Goal: Task Accomplishment & Management: Use online tool/utility

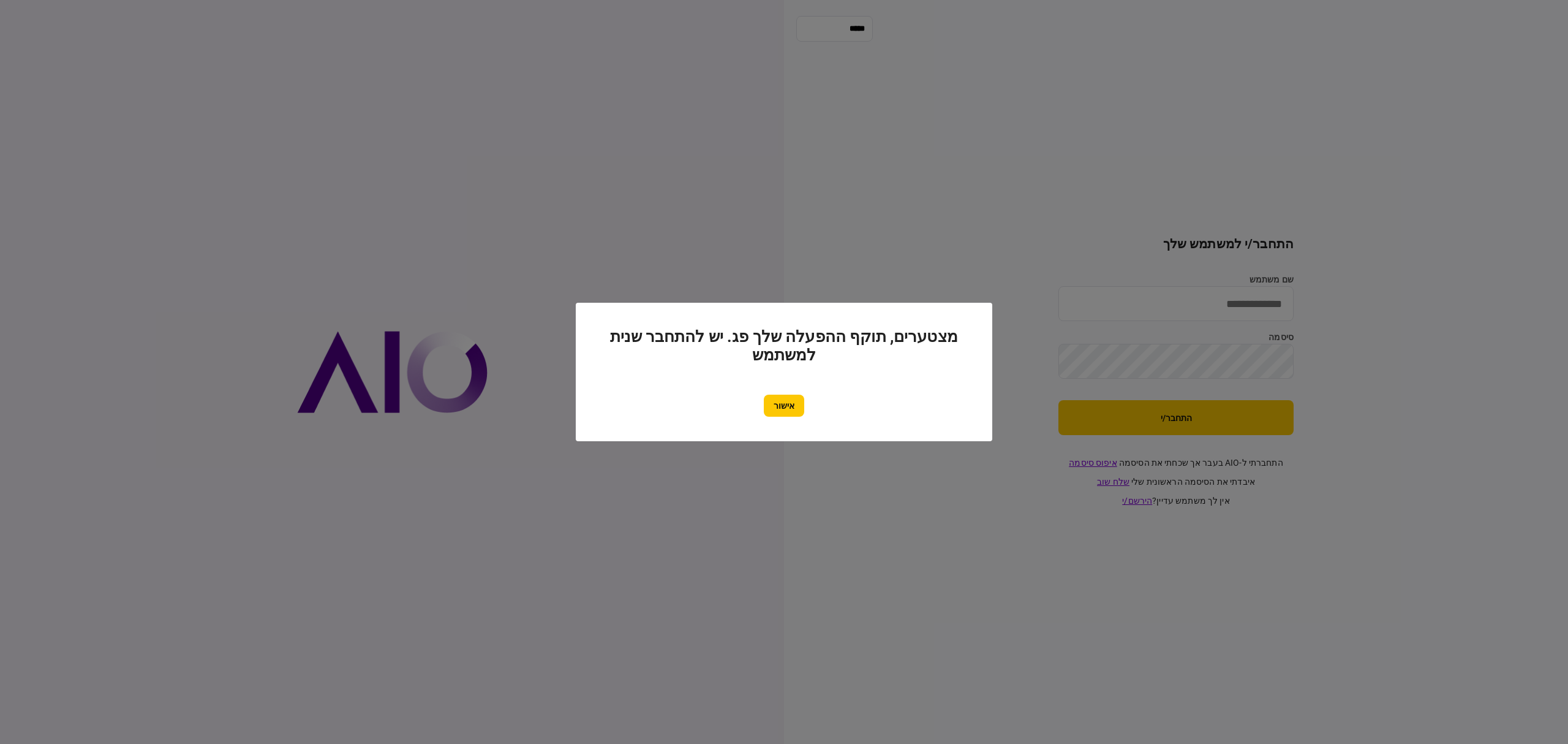
type input "**********"
click at [734, 413] on div "אישור" at bounding box center [784, 406] width 367 height 22
click at [761, 411] on div "אישור" at bounding box center [784, 406] width 367 height 22
click at [807, 390] on section "מצטערים, תוקף ההפעלה שלך פג. יש להתחבר שנית למשתמש אישור" at bounding box center [784, 372] width 367 height 90
drag, startPoint x: 795, startPoint y: 396, endPoint x: 794, endPoint y: 403, distance: 7.1
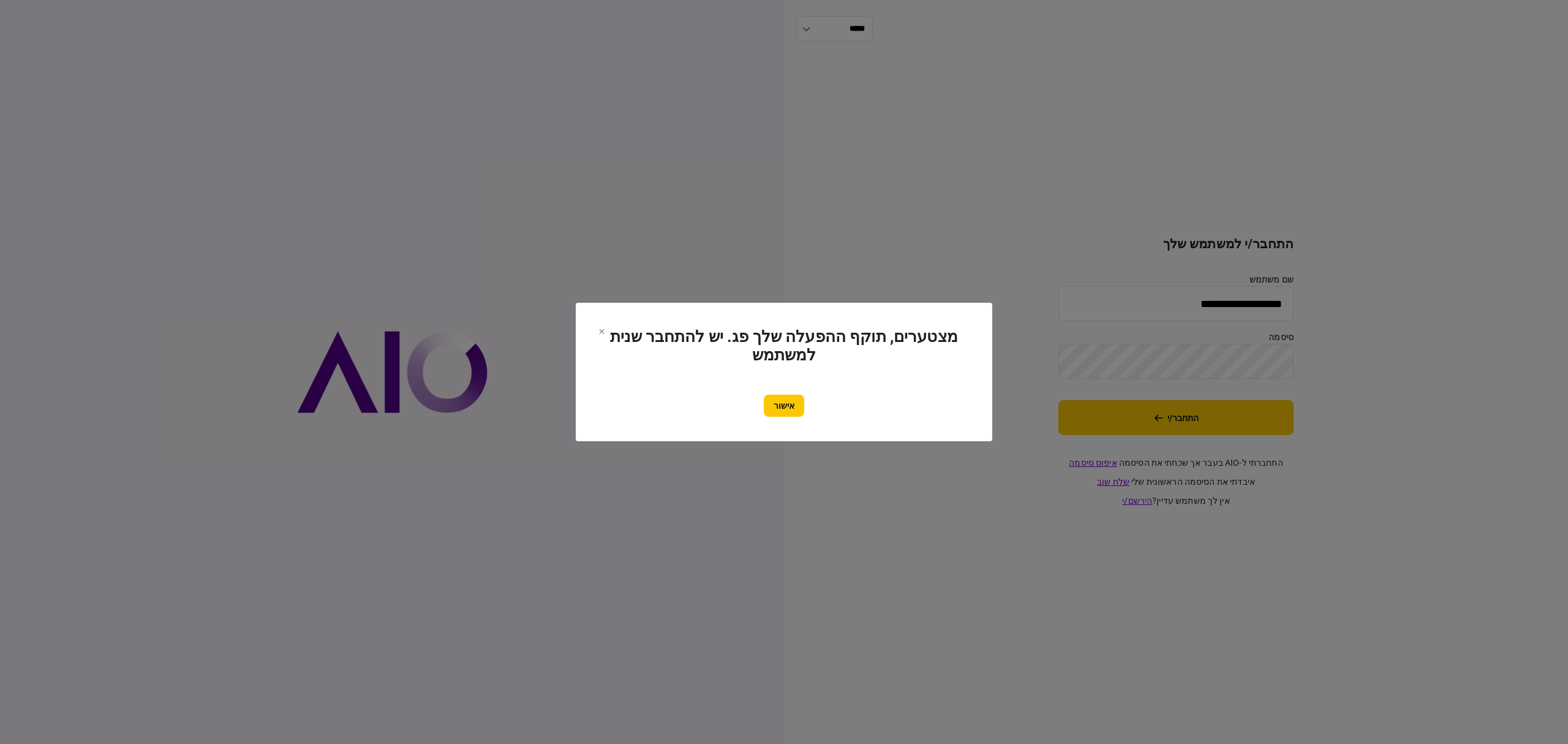
click at [794, 400] on button "אישור" at bounding box center [783, 406] width 40 height 22
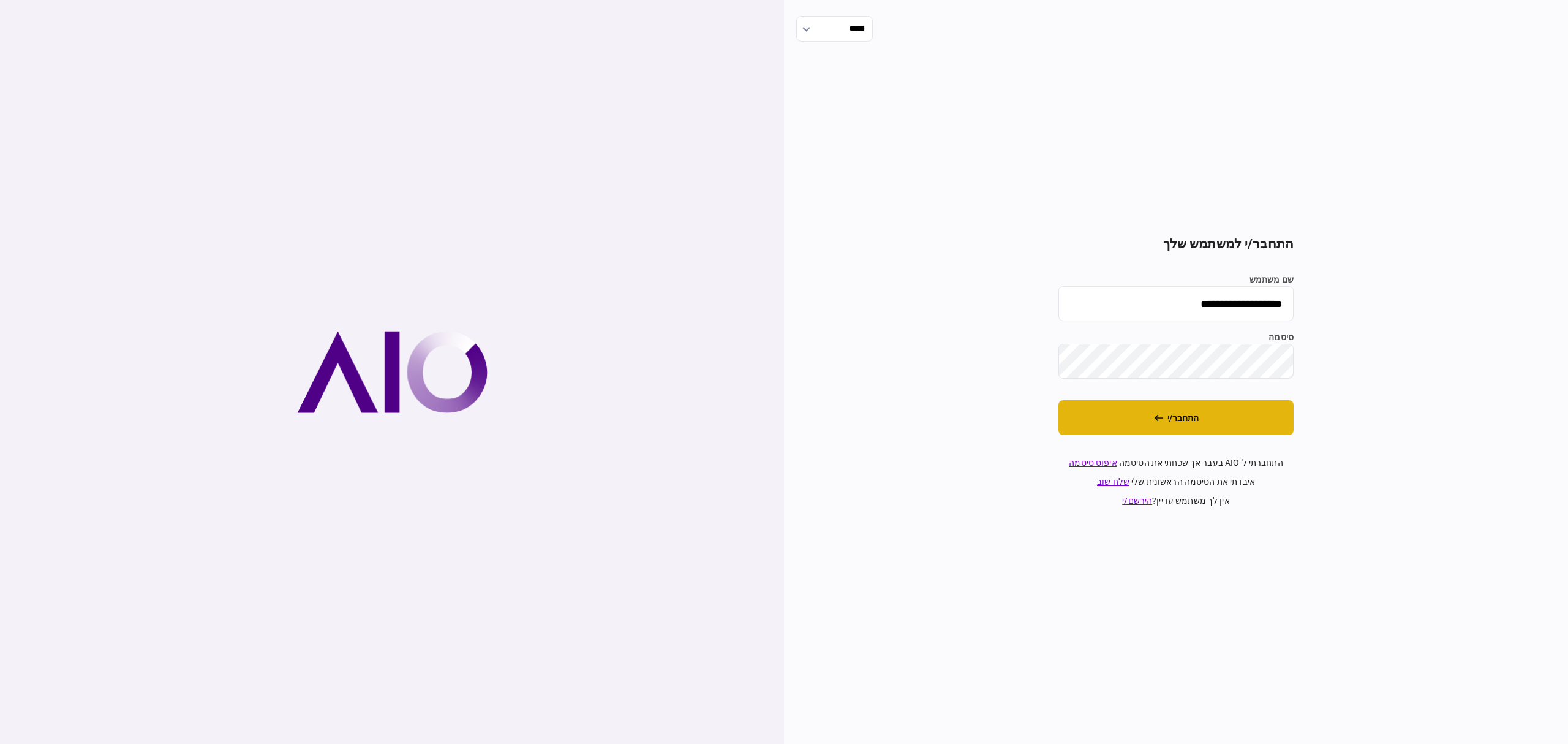
click at [1211, 418] on button "התחבר/י" at bounding box center [1176, 417] width 235 height 35
